Goal: Task Accomplishment & Management: Manage account settings

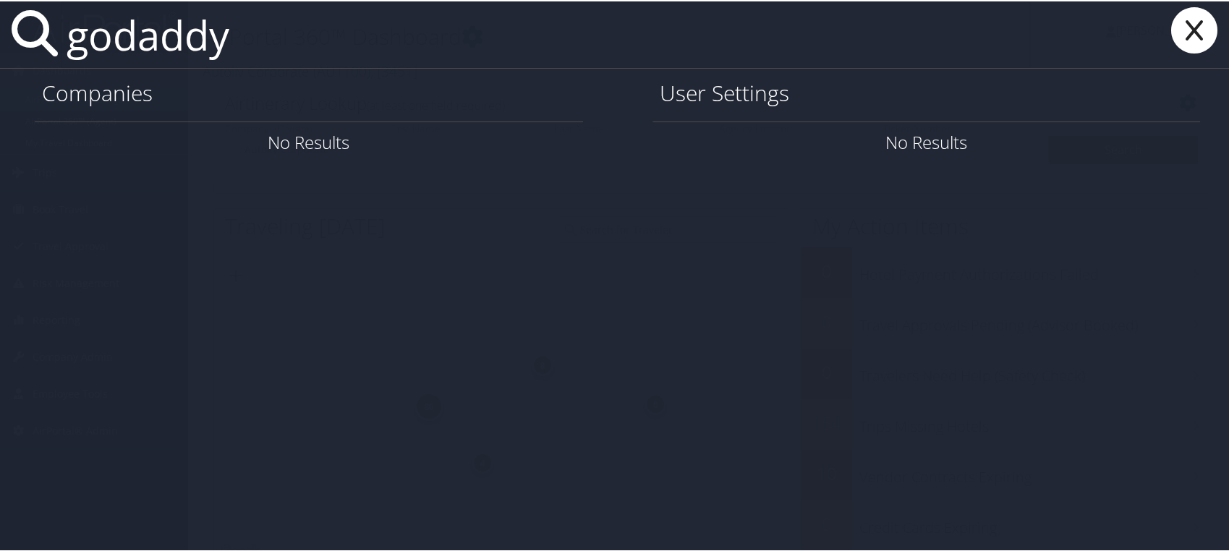
type input "godaddy"
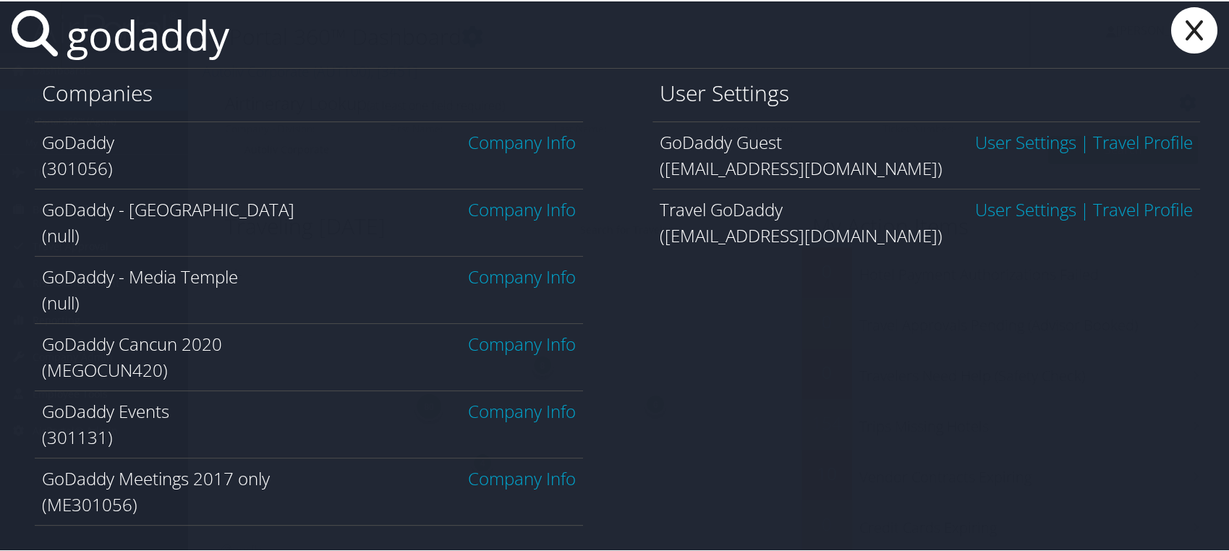
click at [504, 144] on link "Company Info" at bounding box center [522, 141] width 108 height 24
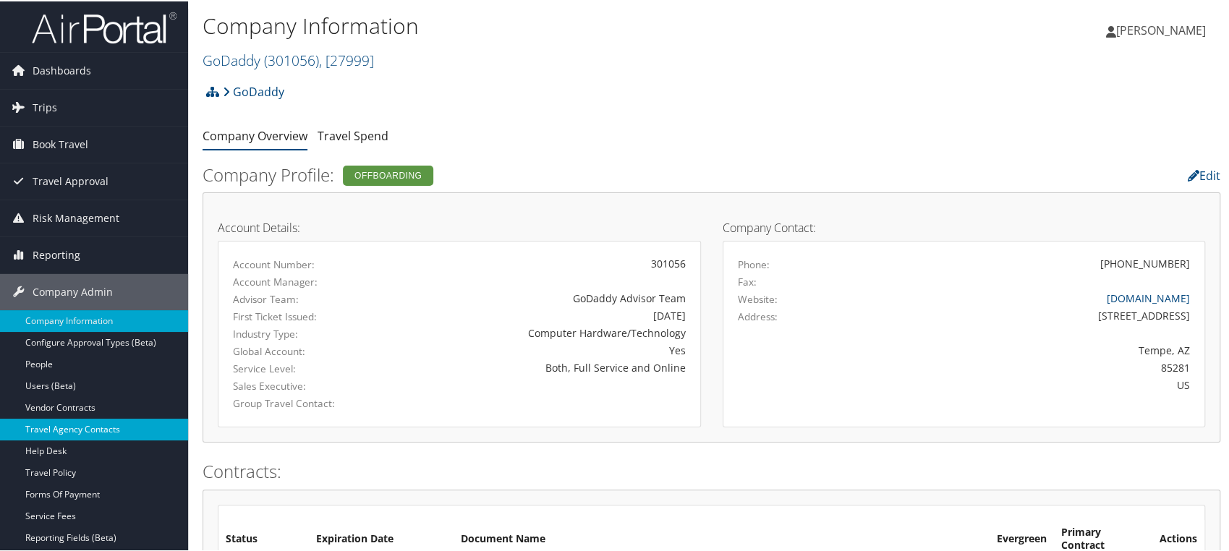
click at [64, 424] on link "Travel Agency Contacts" at bounding box center [94, 428] width 188 height 22
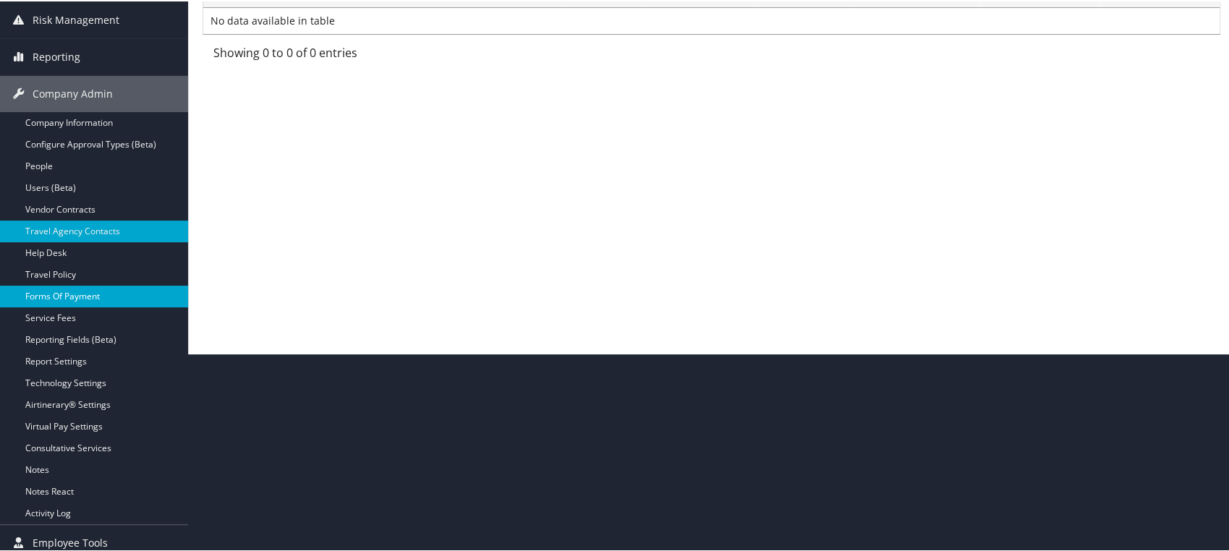
scroll to position [241, 0]
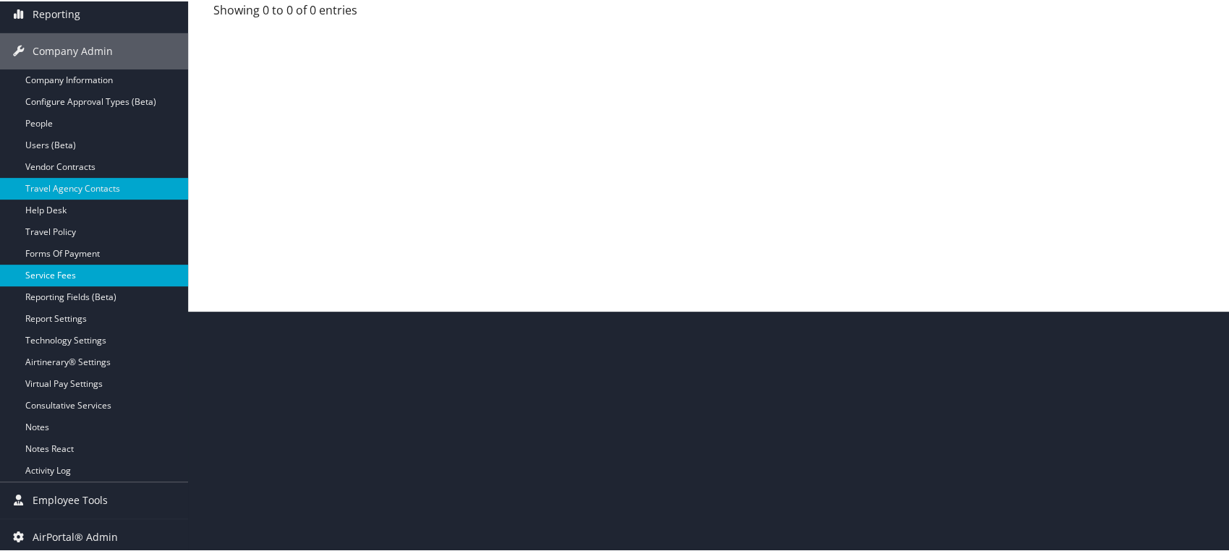
click at [67, 270] on link "Service Fees" at bounding box center [94, 274] width 188 height 22
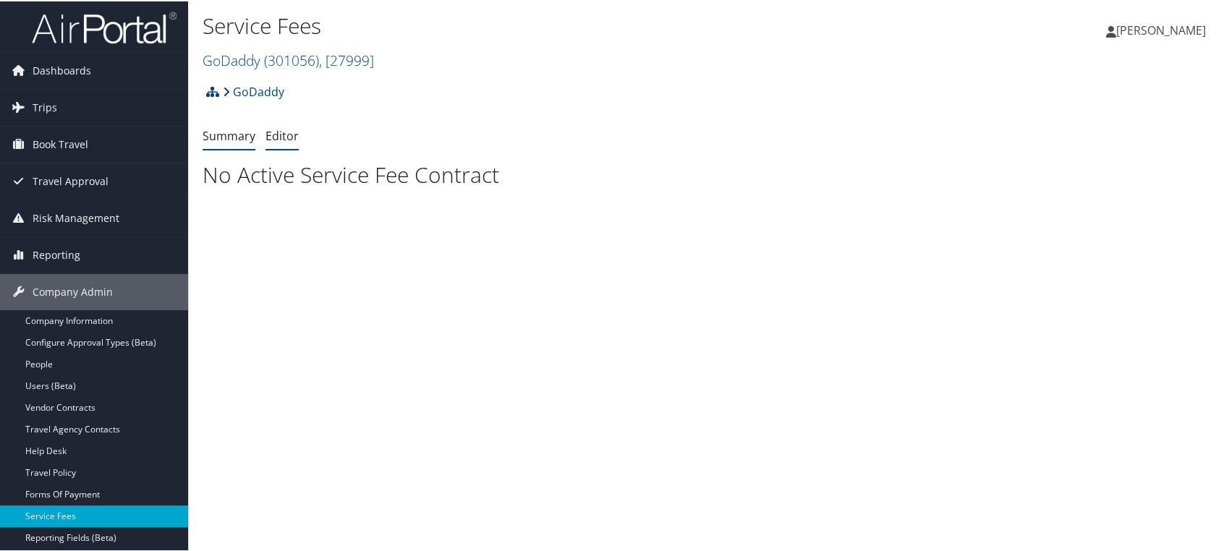
click at [275, 130] on link "Editor" at bounding box center [281, 135] width 33 height 16
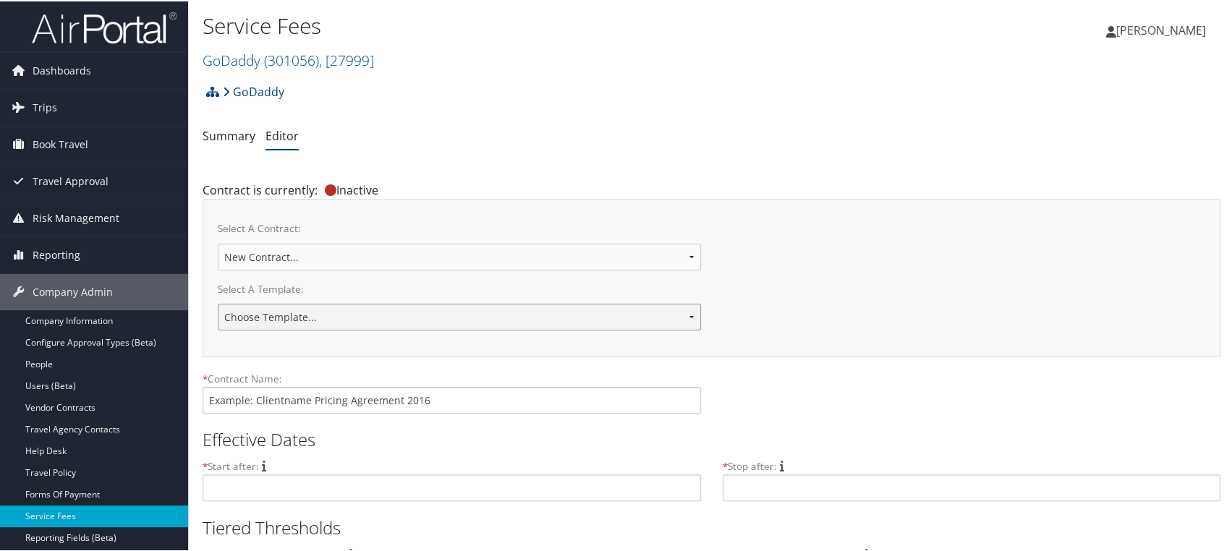
click at [688, 316] on select "Choose Template... 2018 IUC-PG Pricing Agreement Sales Pricing 2020 - Under $1M…" at bounding box center [459, 315] width 483 height 27
click at [770, 276] on div "Select A Contract: GODADDY - [DATE] GoDaddy 09012021 New Contract..." at bounding box center [711, 246] width 987 height 67
click at [691, 259] on select "GODADDY - [DATE] GoDaddy 09012021 New Contract..." at bounding box center [459, 255] width 483 height 27
click at [736, 229] on div "Select A Contract: GODADDY - [DATE] GoDaddy 09012021 New Contract..." at bounding box center [711, 246] width 987 height 67
click at [388, 252] on select "GODADDY - [DATE] GoDaddy 09012021 New Contract..." at bounding box center [459, 255] width 483 height 27
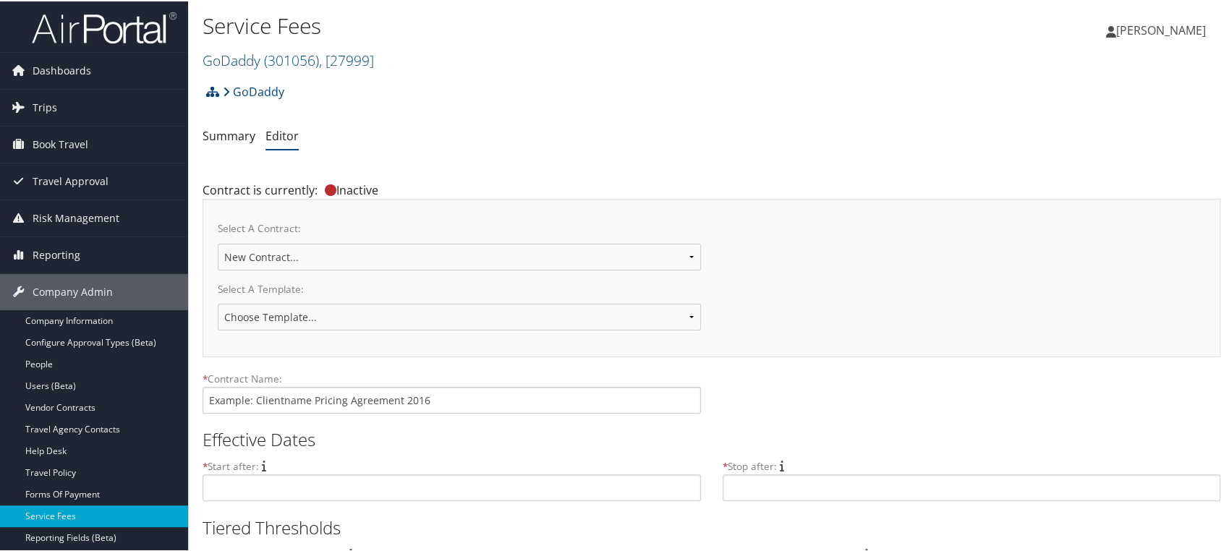
click at [1188, 23] on span "[PERSON_NAME]" at bounding box center [1161, 29] width 90 height 16
click at [791, 67] on h2 "GoDaddy ( 301056 ) , [ 27999 ]" at bounding box center [542, 58] width 678 height 25
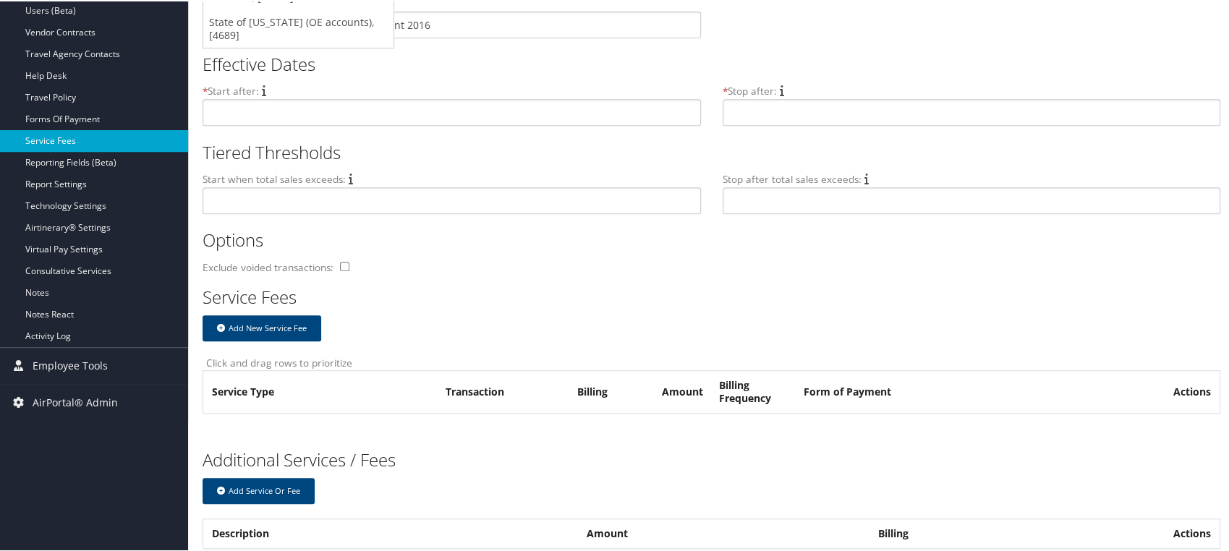
scroll to position [401, 0]
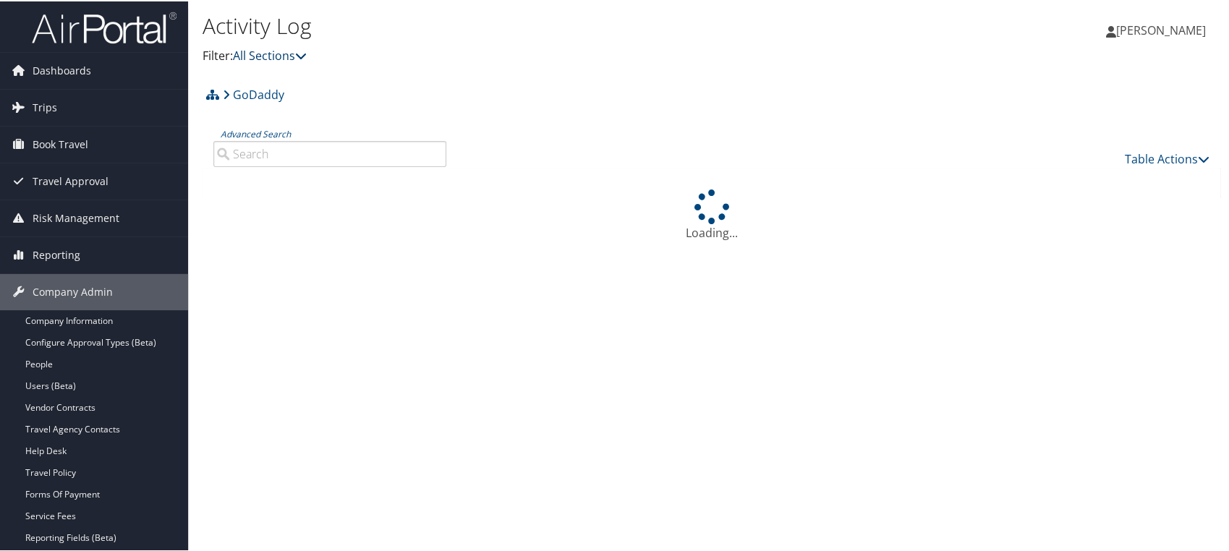
click at [296, 59] on link "All Sections" at bounding box center [270, 54] width 74 height 16
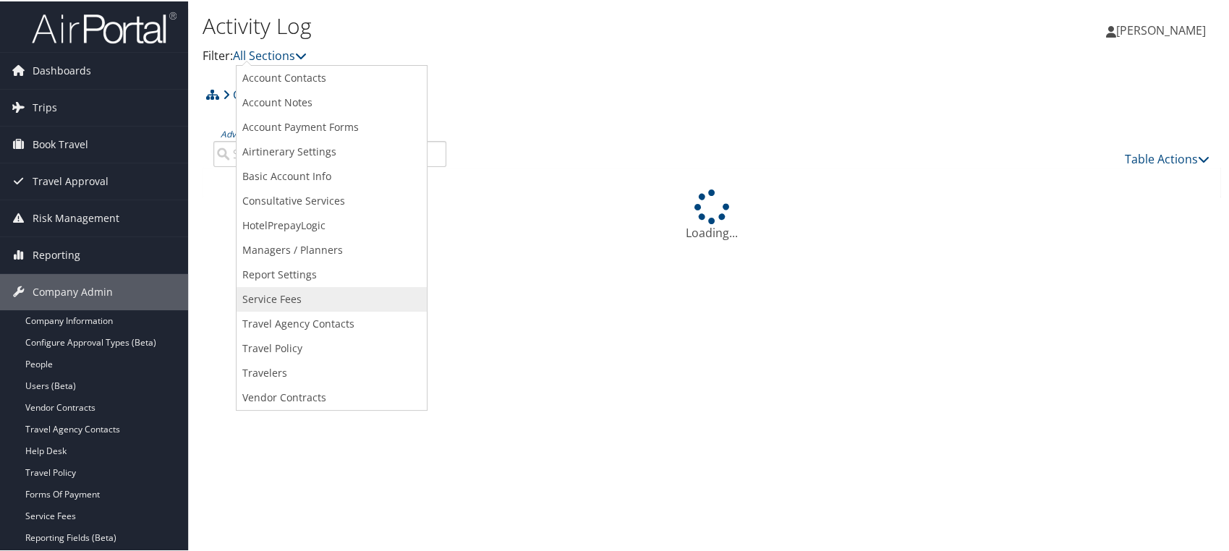
click at [275, 297] on link "Service Fees" at bounding box center [332, 298] width 190 height 25
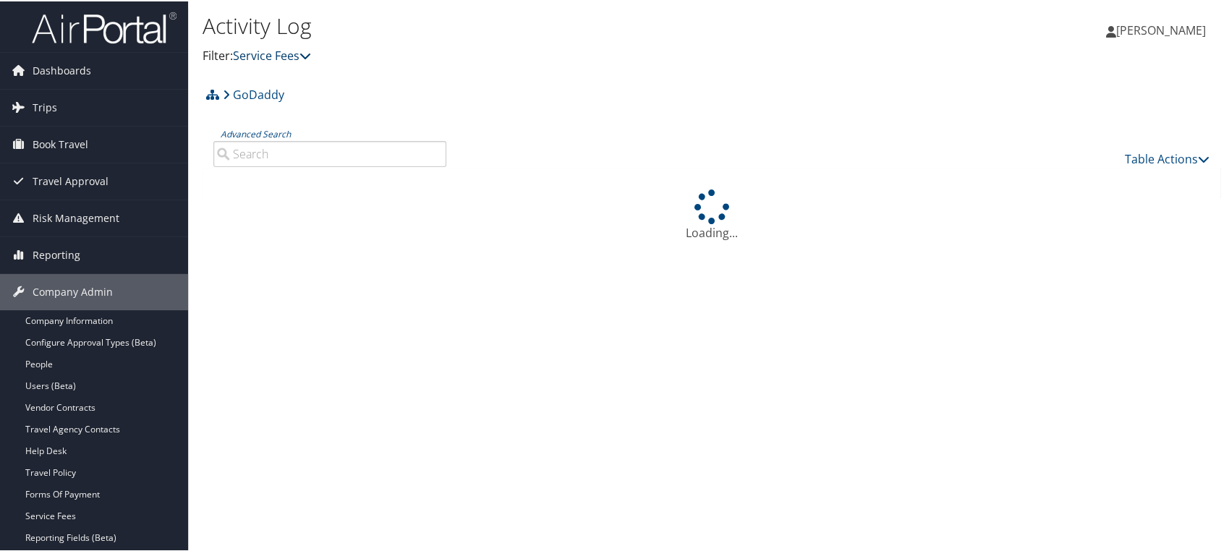
click at [284, 56] on link "Service Fees" at bounding box center [272, 54] width 78 height 16
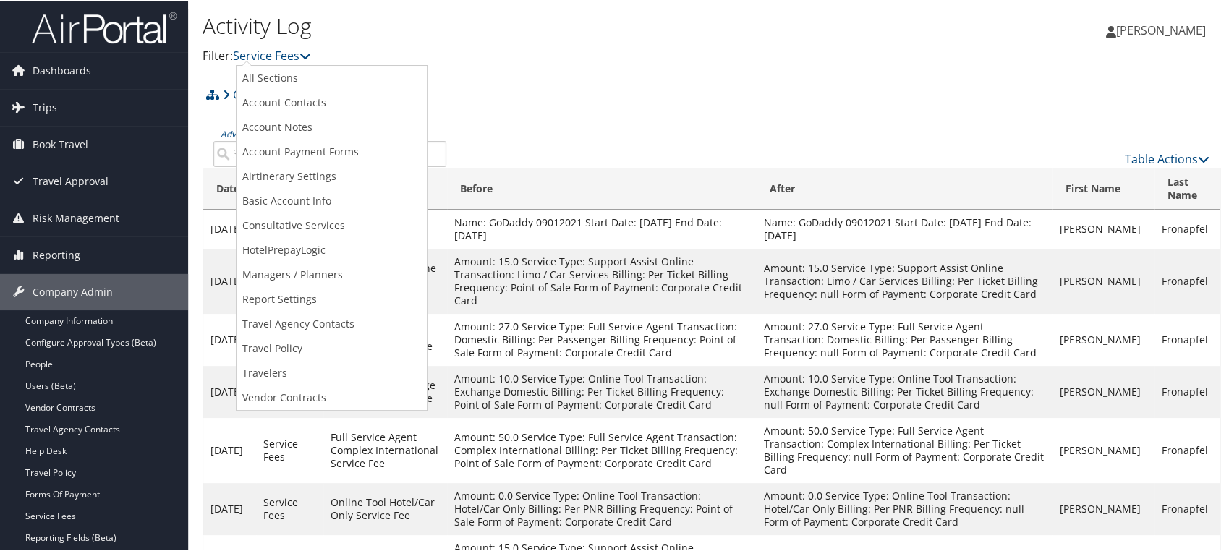
click at [534, 100] on div "GoDaddy Account Structure GoDaddy (301056) OFFBOARDING Create Child GoDaddy - M…" at bounding box center [712, 98] width 1018 height 39
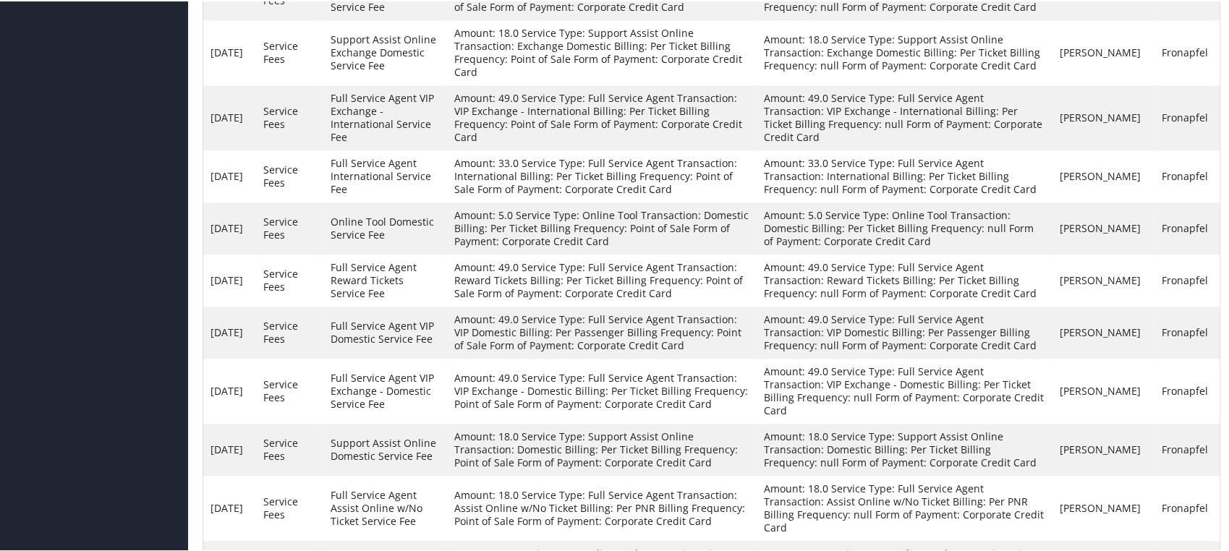
scroll to position [4798, 0]
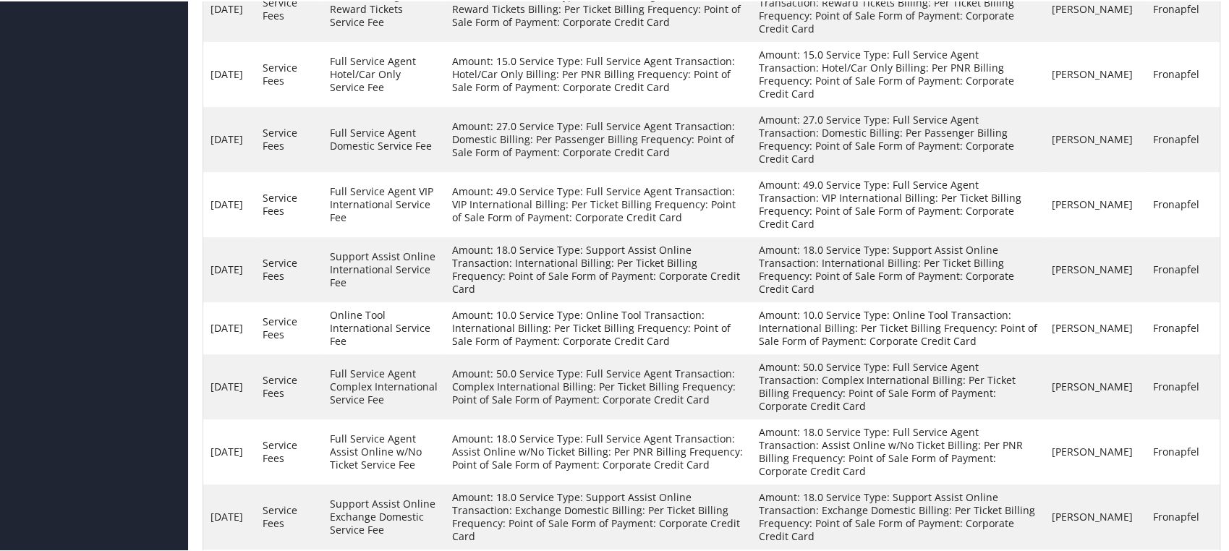
scroll to position [4929, 0]
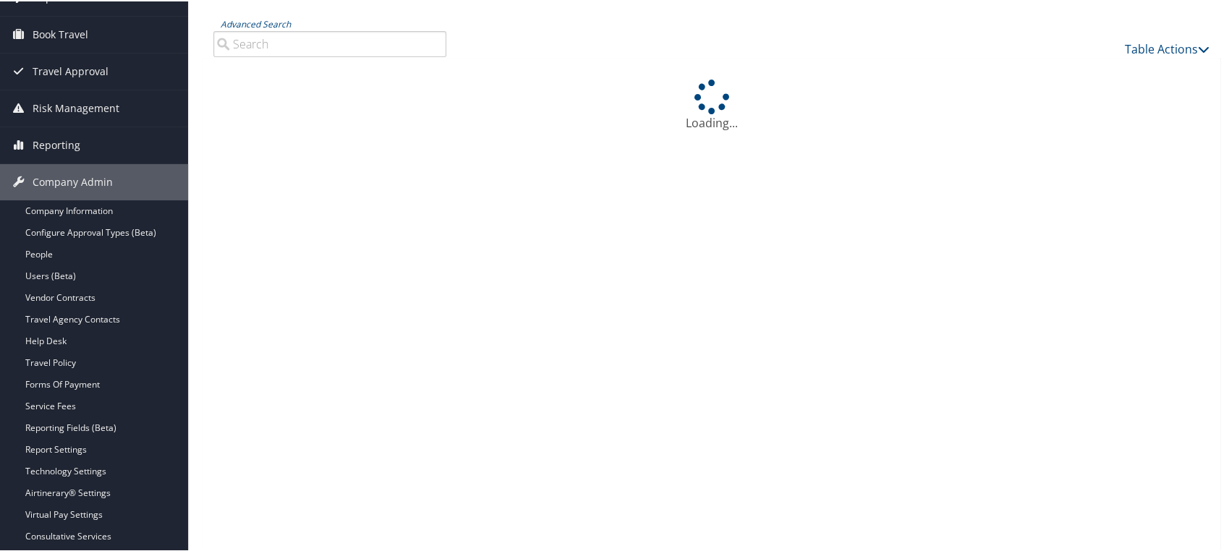
scroll to position [0, 0]
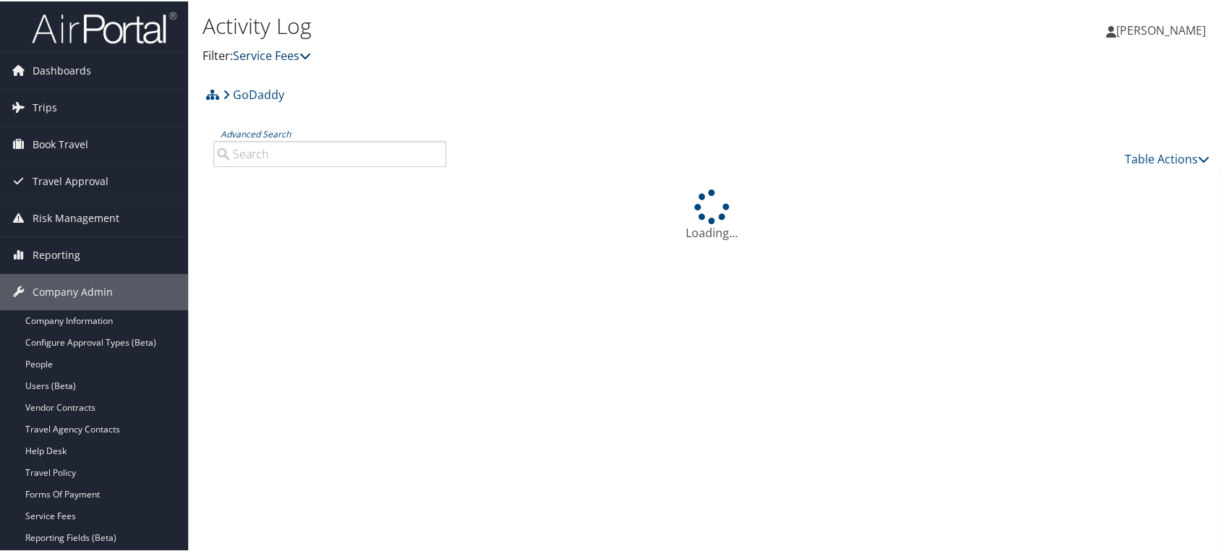
click at [255, 57] on link "Service Fees" at bounding box center [272, 54] width 78 height 16
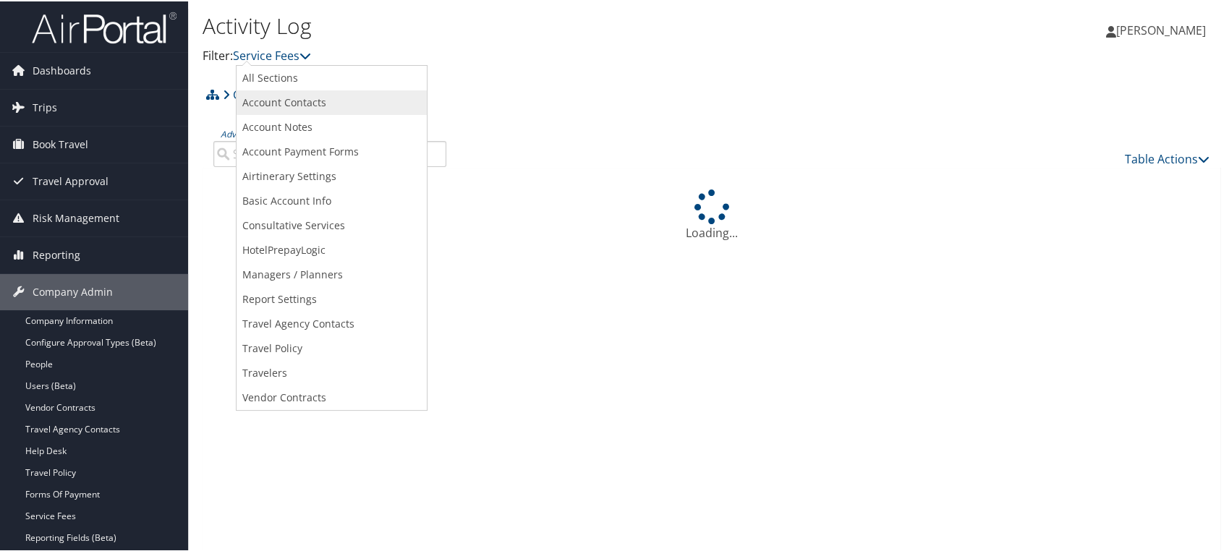
click at [284, 101] on link "Account Contacts" at bounding box center [332, 101] width 190 height 25
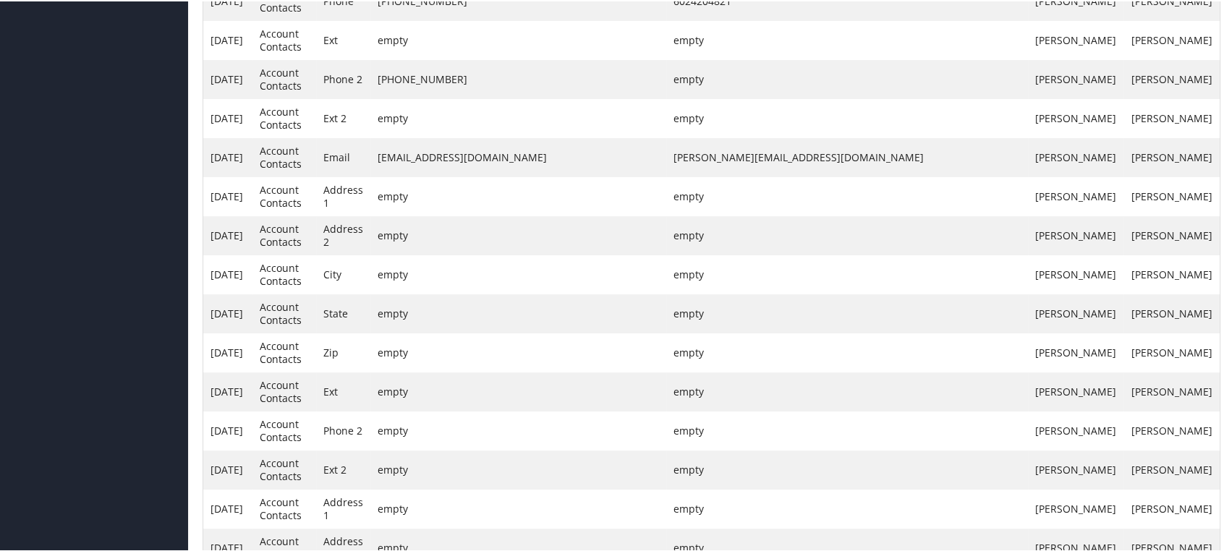
scroll to position [3784, 0]
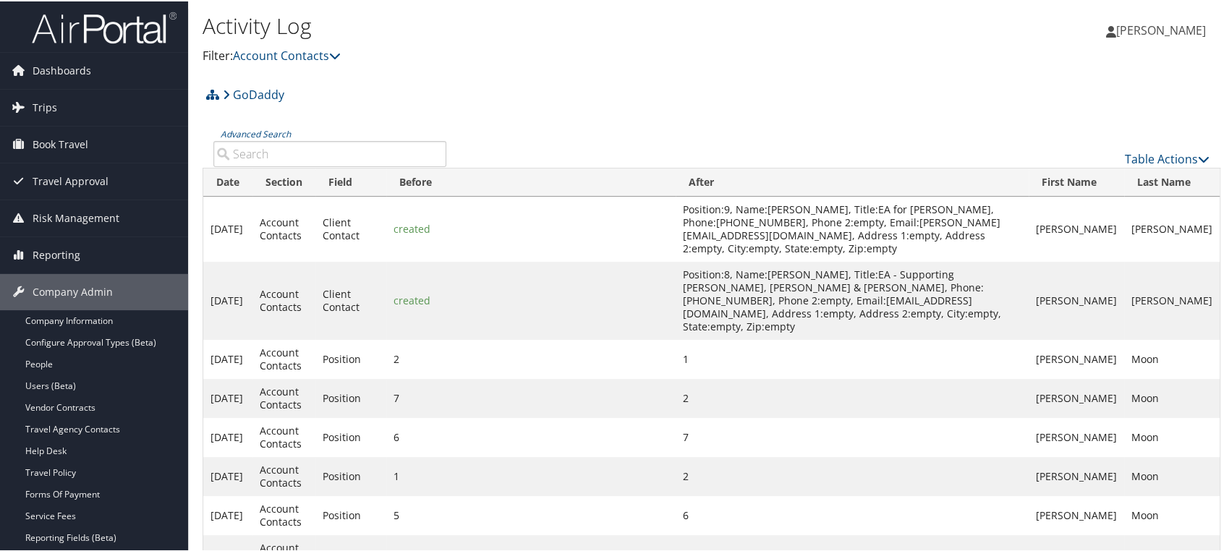
scroll to position [1323, 0]
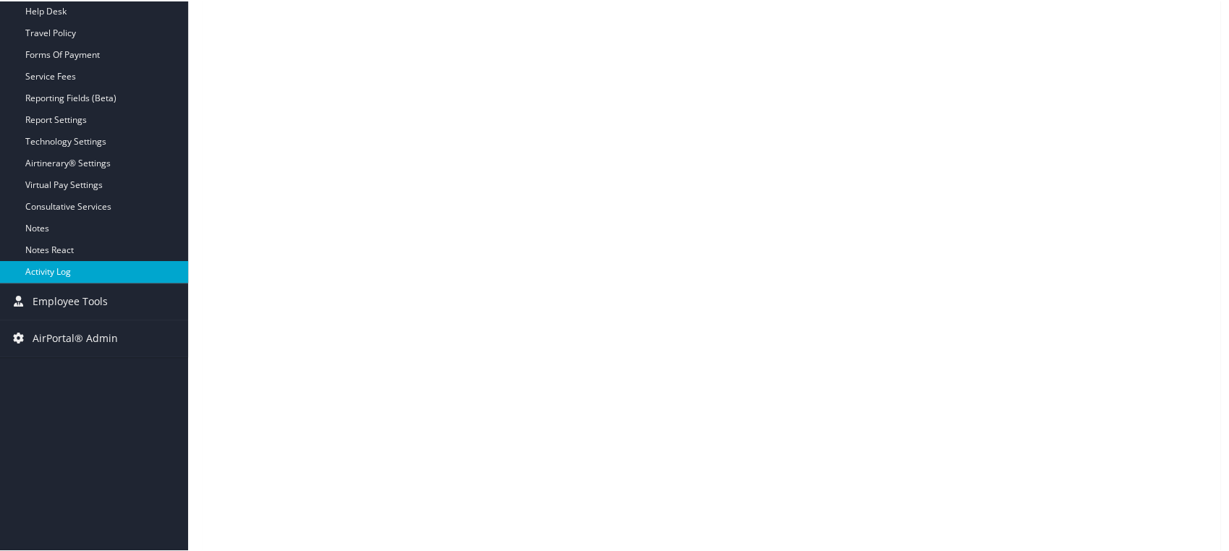
scroll to position [439, 0]
click at [67, 270] on link "Activity Log" at bounding box center [94, 271] width 188 height 22
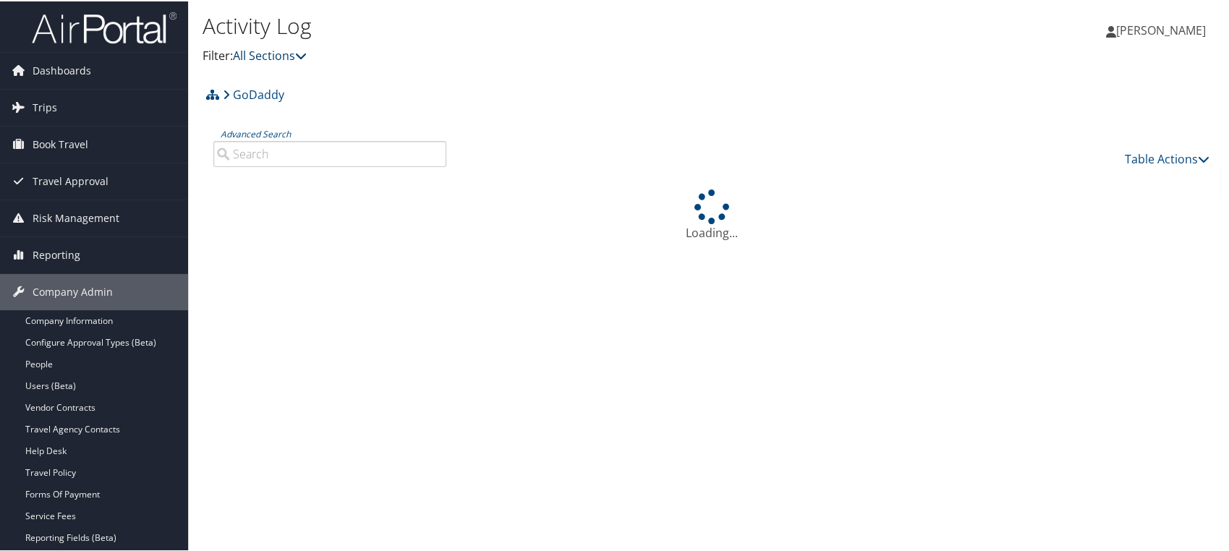
click at [258, 60] on link "All Sections" at bounding box center [270, 54] width 74 height 16
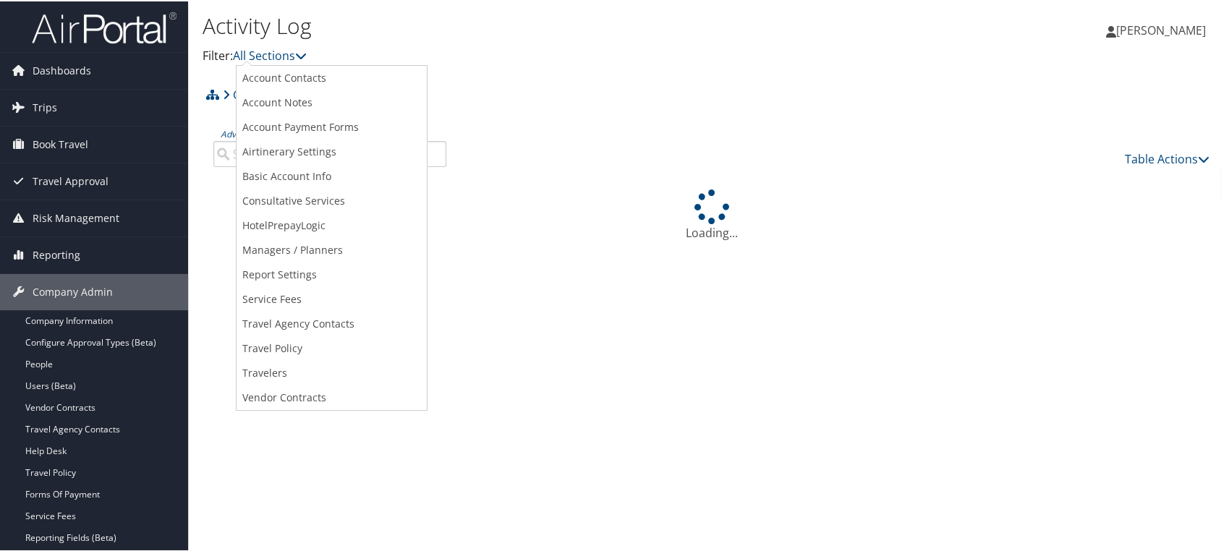
click at [271, 76] on link "Account Contacts" at bounding box center [332, 76] width 190 height 25
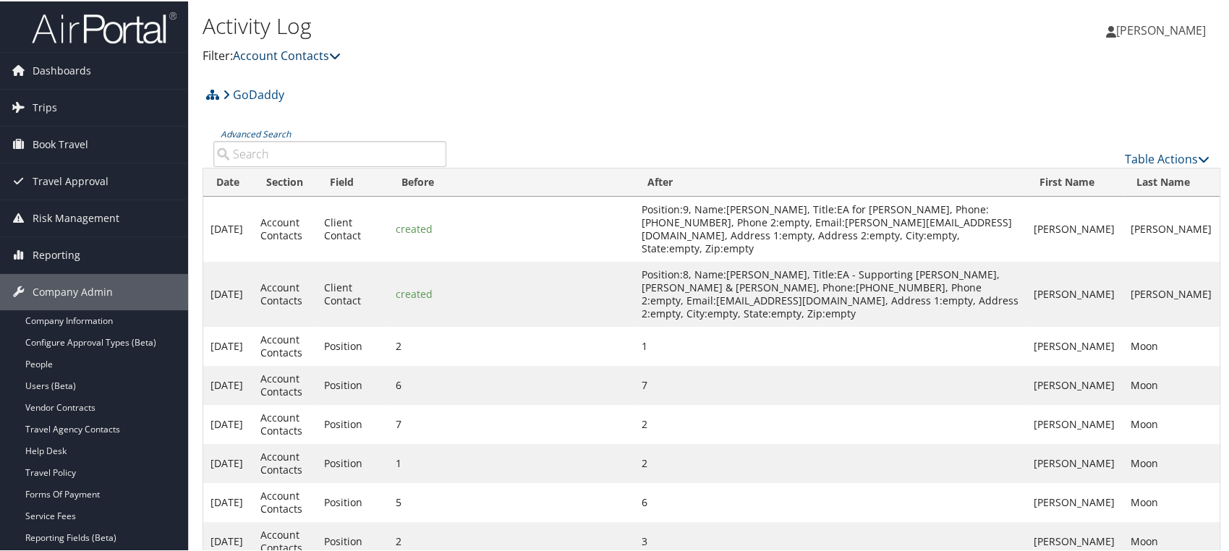
click at [260, 56] on link "Account Contacts" at bounding box center [287, 54] width 108 height 16
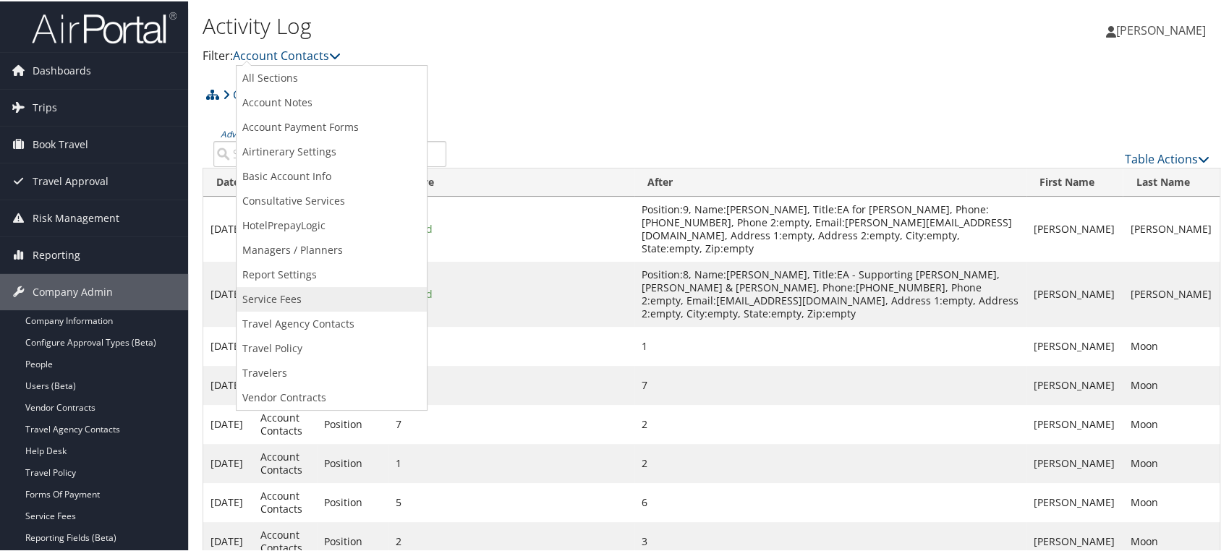
click at [290, 294] on link "Service Fees" at bounding box center [332, 298] width 190 height 25
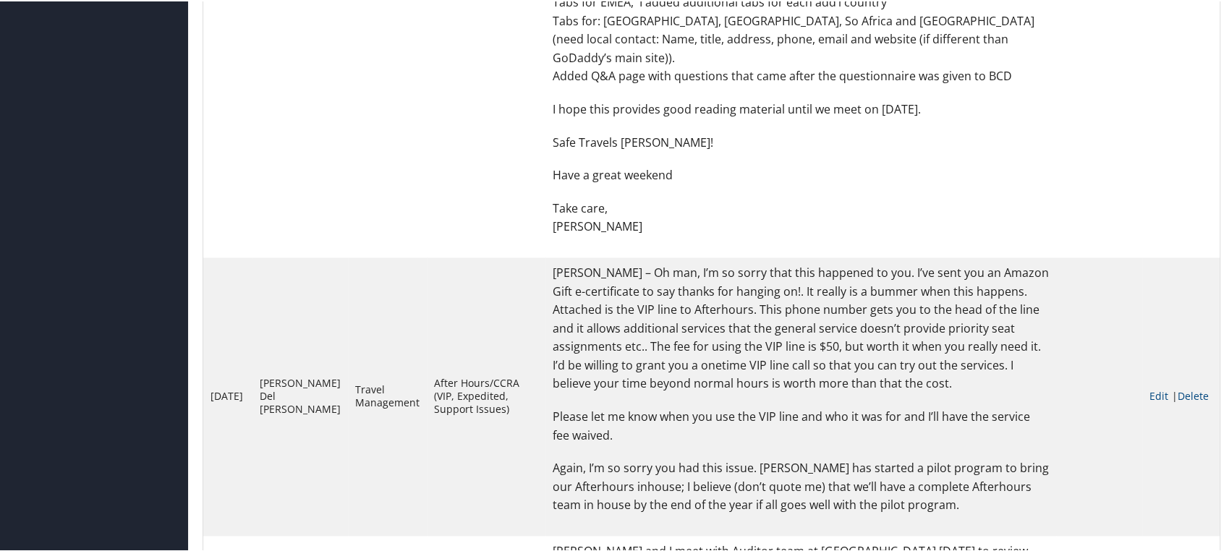
scroll to position [1205, 0]
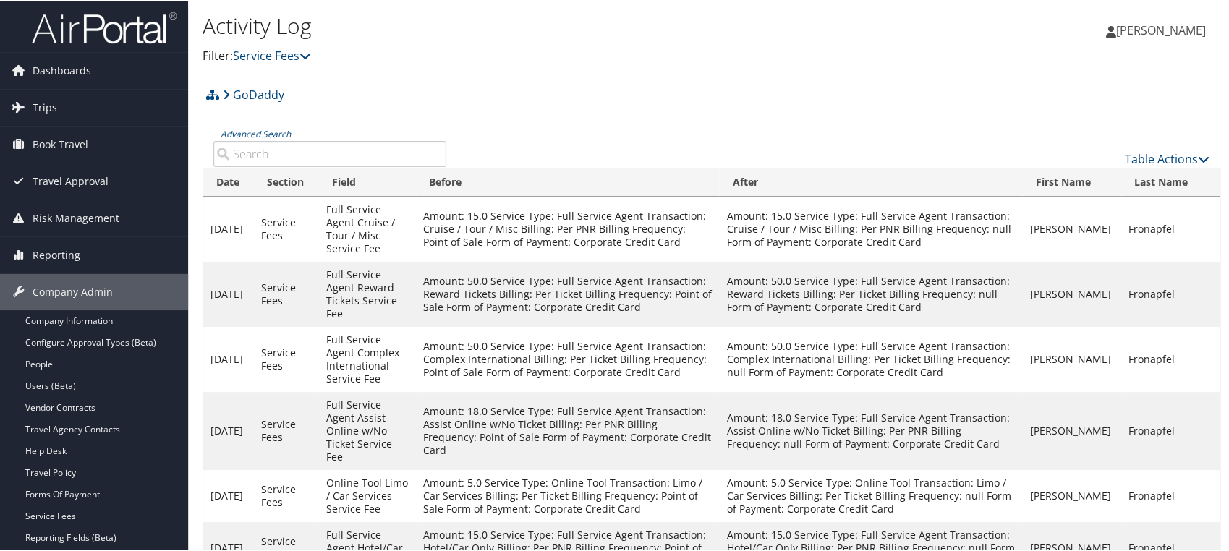
click at [251, 193] on th "Date" at bounding box center [228, 181] width 51 height 28
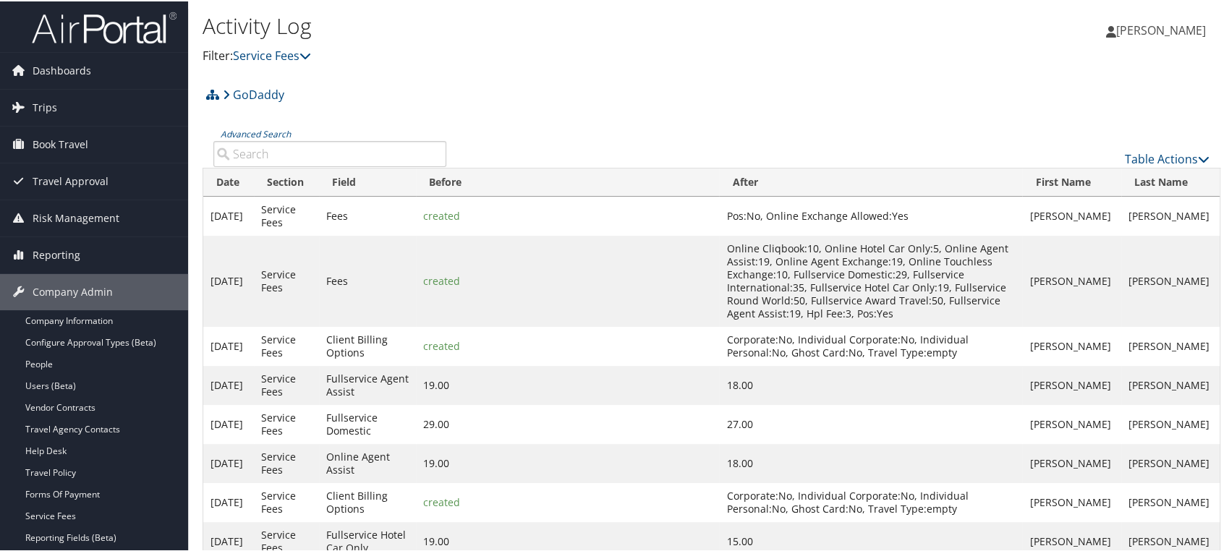
click at [244, 190] on th "Date" at bounding box center [228, 181] width 51 height 28
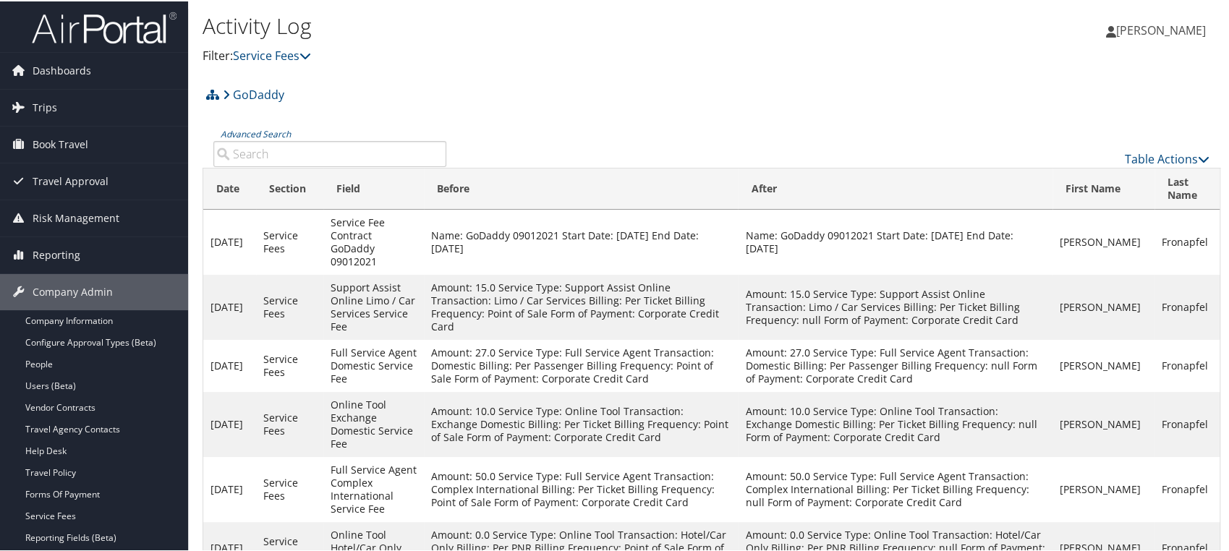
drag, startPoint x: 809, startPoint y: 237, endPoint x: 768, endPoint y: 233, distance: 40.7
click at [768, 233] on td "Name: GoDaddy 09012021 Start Date: [DATE] End Date: [DATE]" at bounding box center [895, 240] width 314 height 65
copy td "Name: GoDaddy 09012021 Start Date: [DATE] End Date: [DATE]"
click at [1183, 21] on span "[PERSON_NAME]" at bounding box center [1161, 29] width 90 height 16
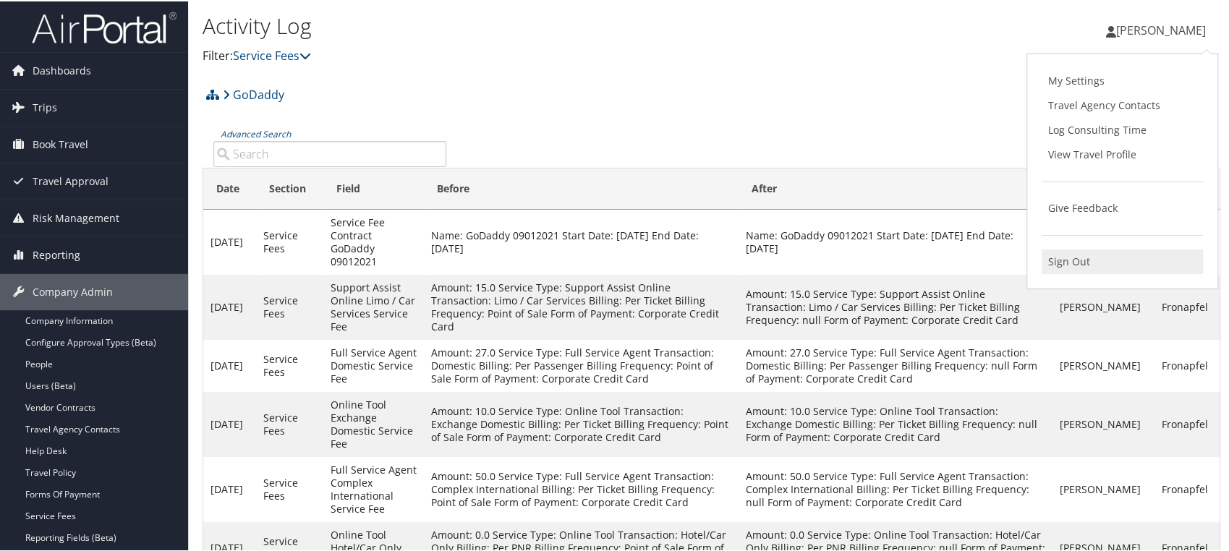
click at [1063, 265] on link "Sign Out" at bounding box center [1122, 260] width 161 height 25
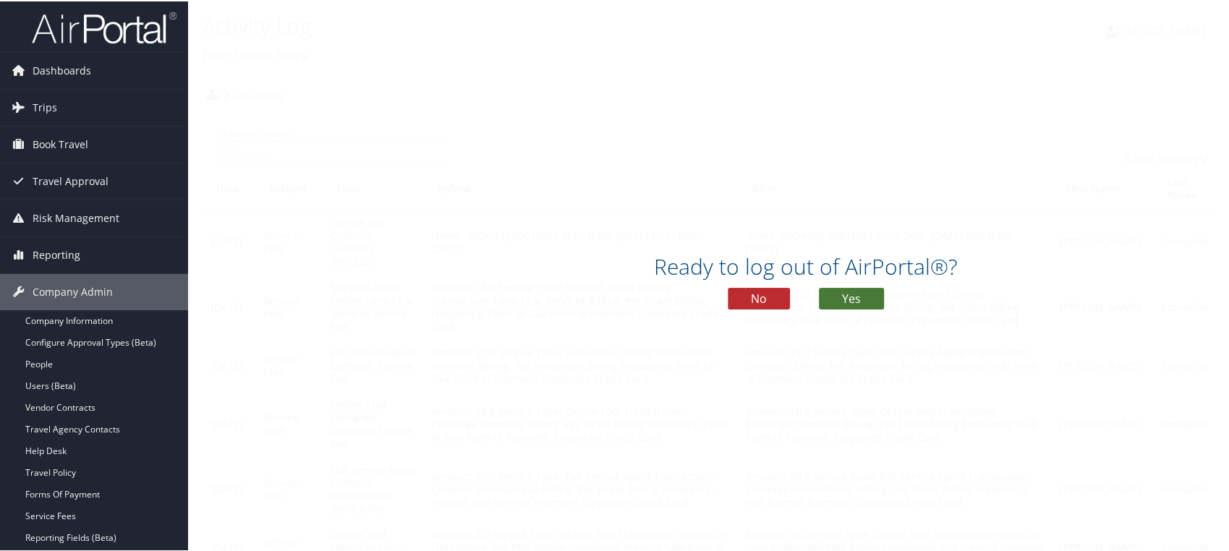
click at [866, 297] on button "Yes" at bounding box center [851, 297] width 65 height 22
